Goal: Use online tool/utility: Utilize a website feature to perform a specific function

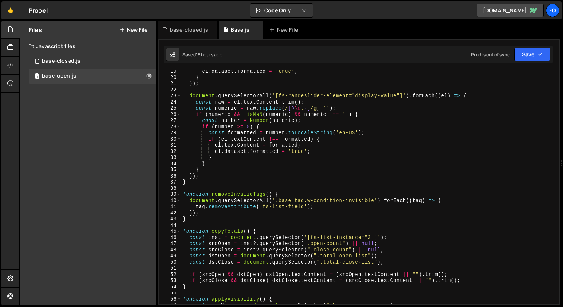
scroll to position [112, 0]
click at [331, 206] on div "el . dataset . formatted = 'true' ; } }) ; document . querySelectorAll ( '[fs-r…" at bounding box center [368, 190] width 374 height 245
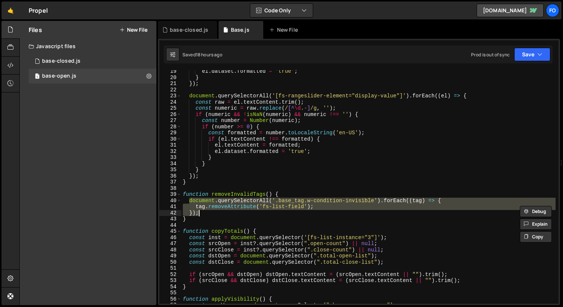
drag, startPoint x: 188, startPoint y: 201, endPoint x: 213, endPoint y: 212, distance: 27.8
click at [213, 212] on div "el . dataset . formatted = 'true' ; } }) ; document . querySelectorAll ( '[fs-r…" at bounding box center [368, 190] width 374 height 245
click at [337, 210] on div "el . dataset . formatted = 'true' ; } }) ; document . querySelectorAll ( '[fs-r…" at bounding box center [368, 190] width 374 height 245
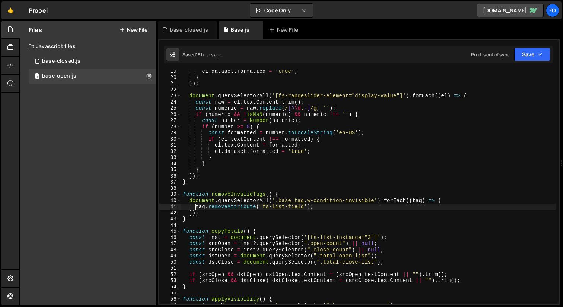
type textarea "//tag.removeAttribute('fs-list-field');"
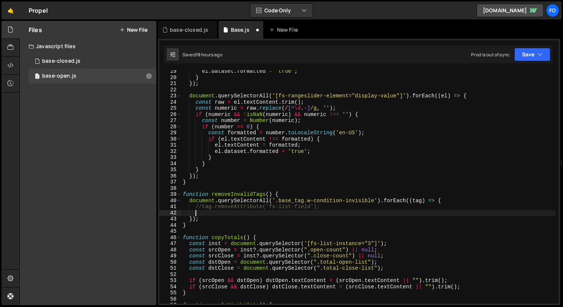
paste textarea "tag.remove();"
click at [527, 55] on button "Save" at bounding box center [532, 54] width 36 height 13
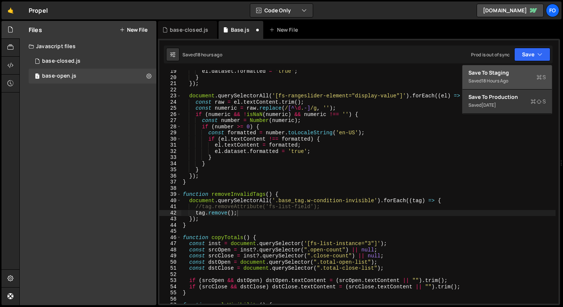
click at [511, 75] on div "Save to Staging S" at bounding box center [507, 72] width 77 height 7
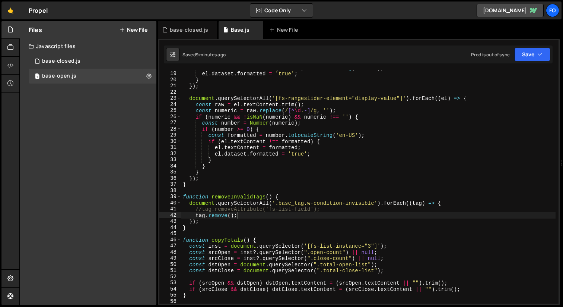
scroll to position [109, 0]
click at [362, 130] on div "el . textContent = Number ( numeric ) . toLocaleString ( 'en-US' ) ; el . datas…" at bounding box center [368, 187] width 374 height 245
type textarea "if (number >= 0) {"
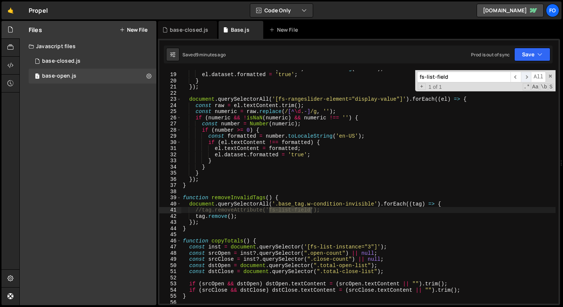
type input "fs-list-field"
click at [527, 79] on span "​" at bounding box center [526, 77] width 10 height 11
click at [552, 76] on span at bounding box center [550, 75] width 5 height 5
type textarea "//tag.removeAttribute('fs-list-field');"
